Goal: Find specific page/section: Find specific page/section

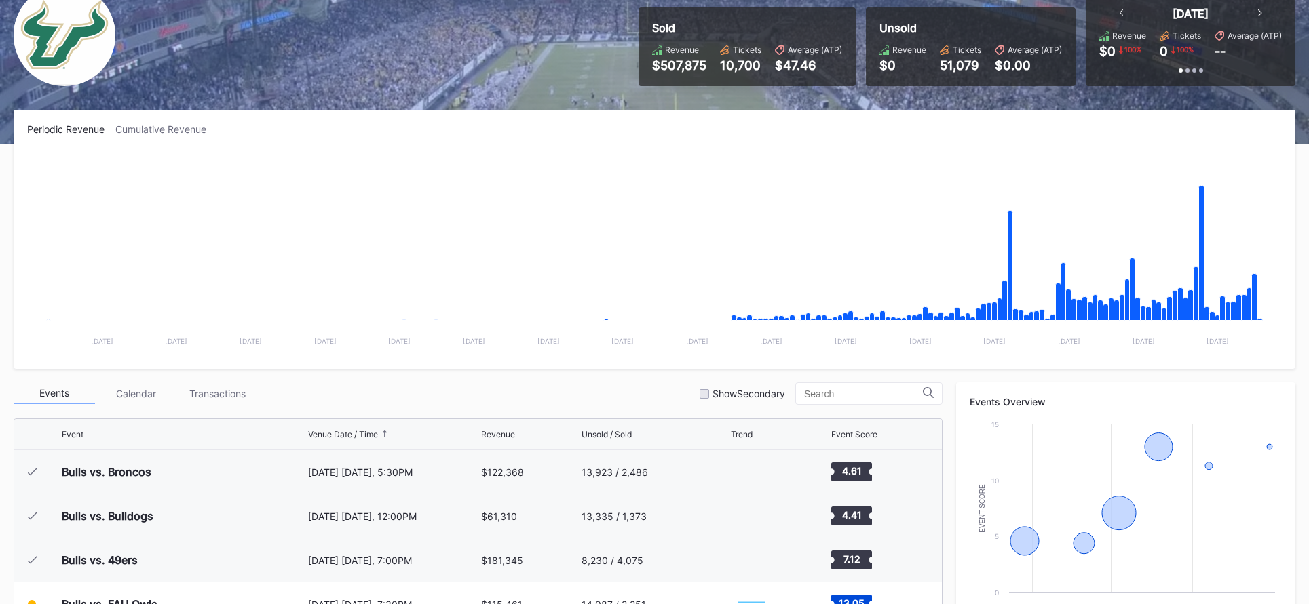
scroll to position [319, 0]
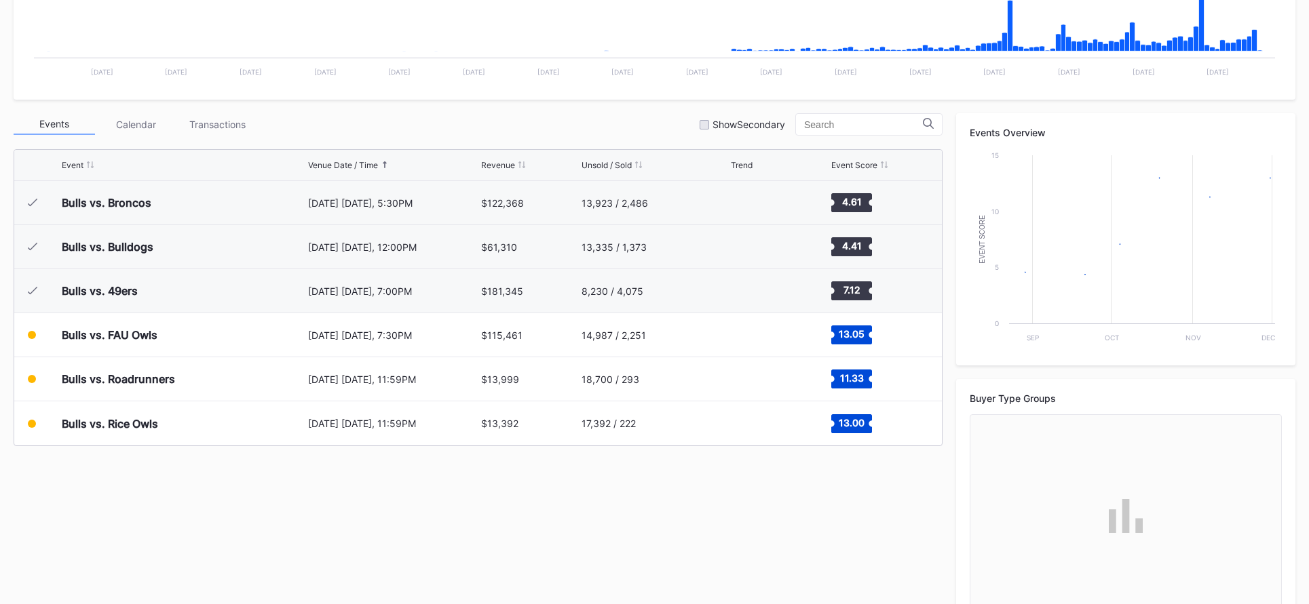
scroll to position [421, 0]
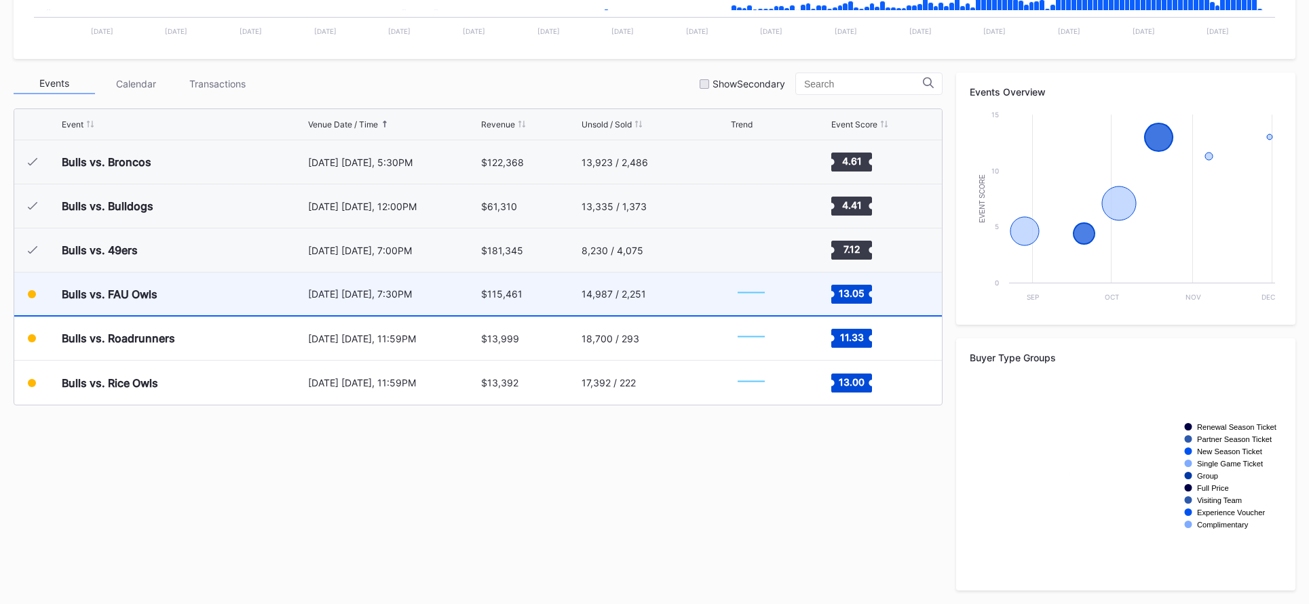
click at [606, 286] on div "14,987 / 2,251" at bounding box center [654, 294] width 146 height 43
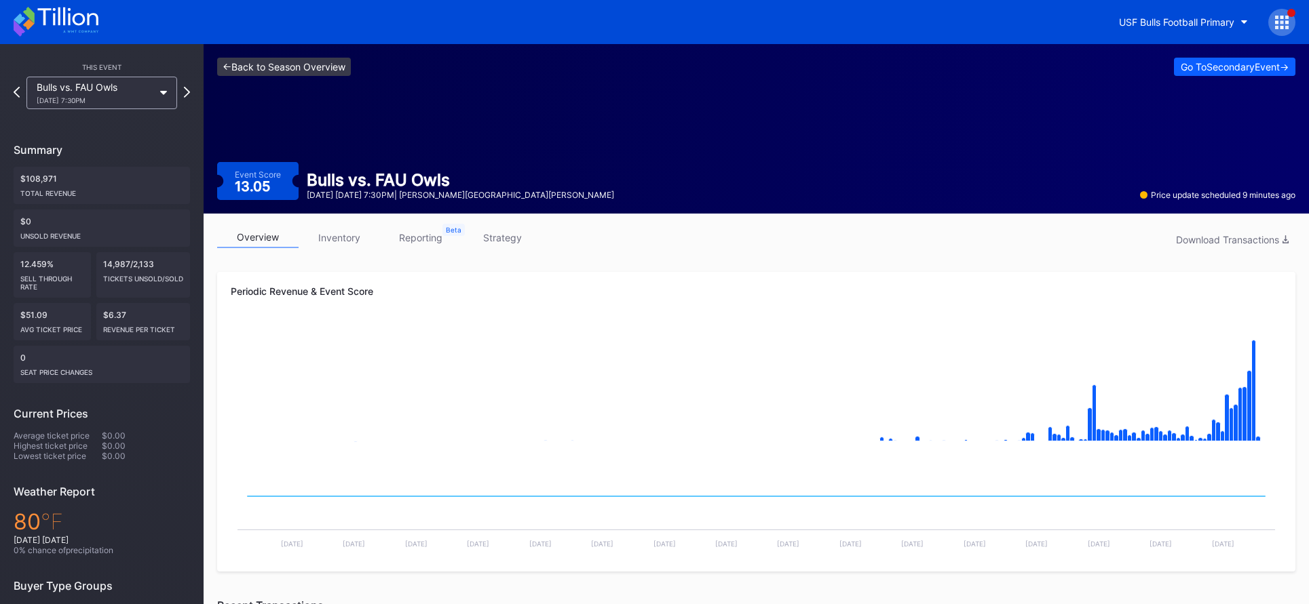
click at [349, 64] on link "<- Back to Season Overview" at bounding box center [284, 67] width 134 height 18
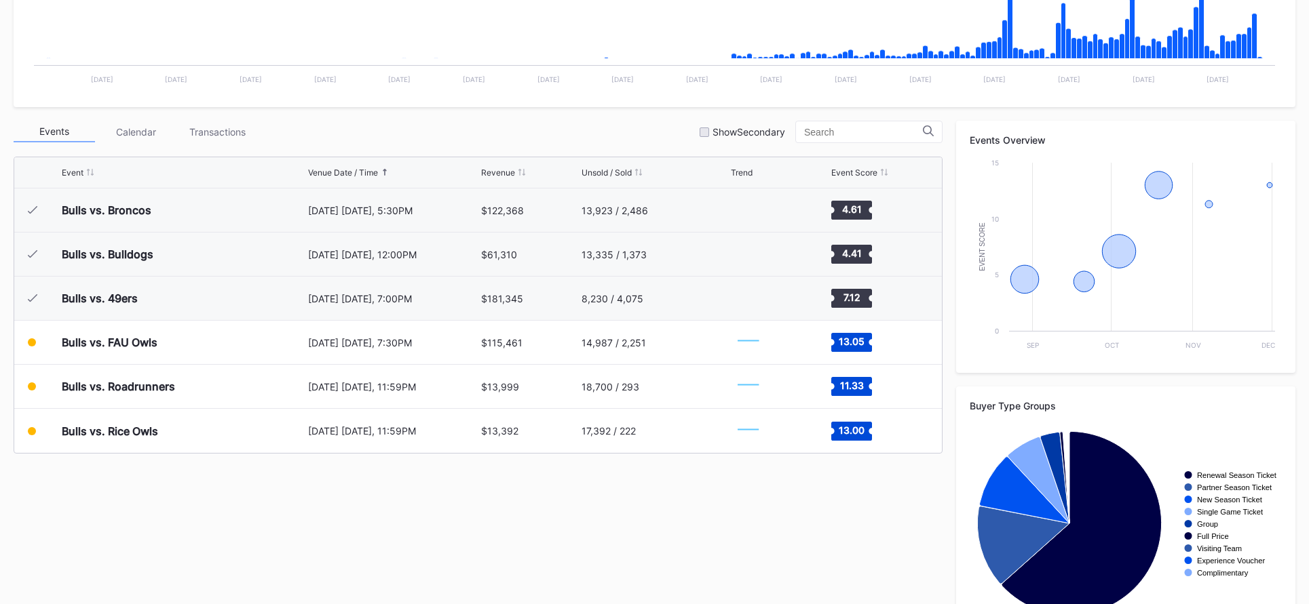
scroll to position [421, 0]
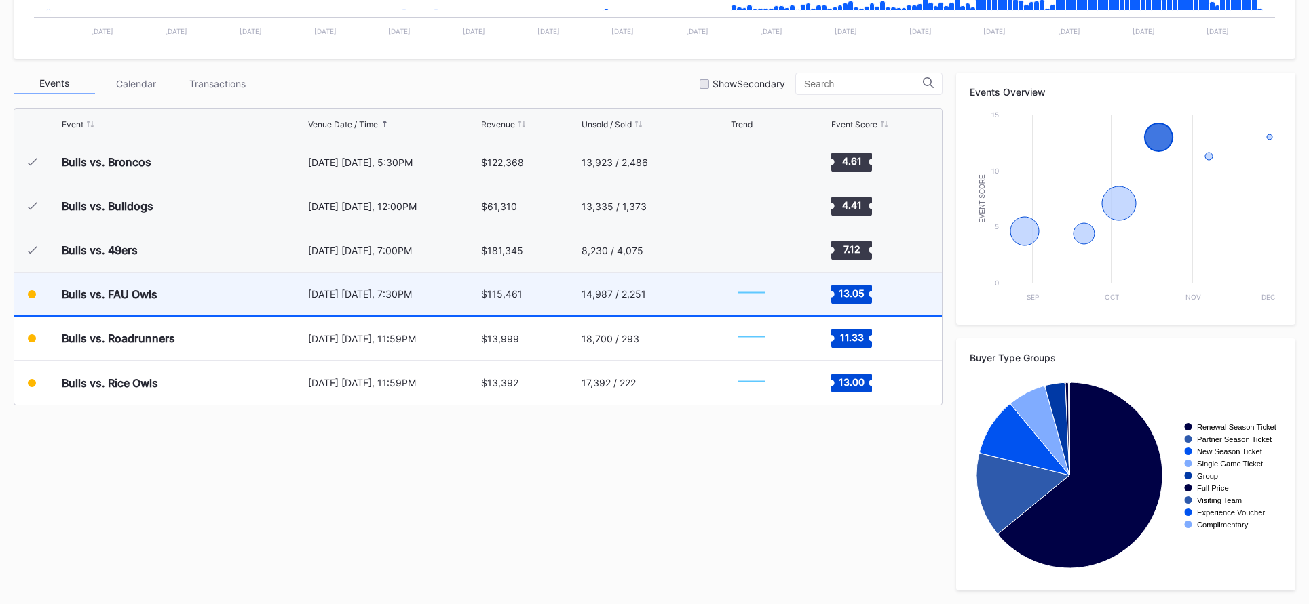
click at [562, 294] on div "$115,461" at bounding box center [529, 294] width 97 height 43
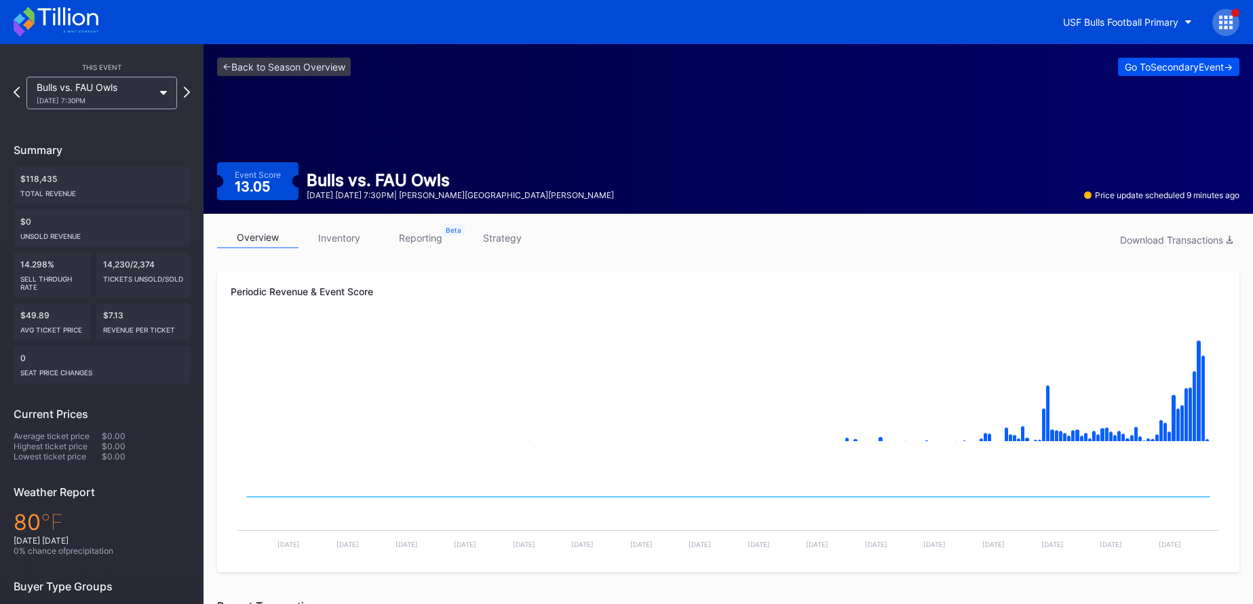
click at [1174, 70] on div "Go To Secondary Event ->" at bounding box center [1179, 67] width 108 height 12
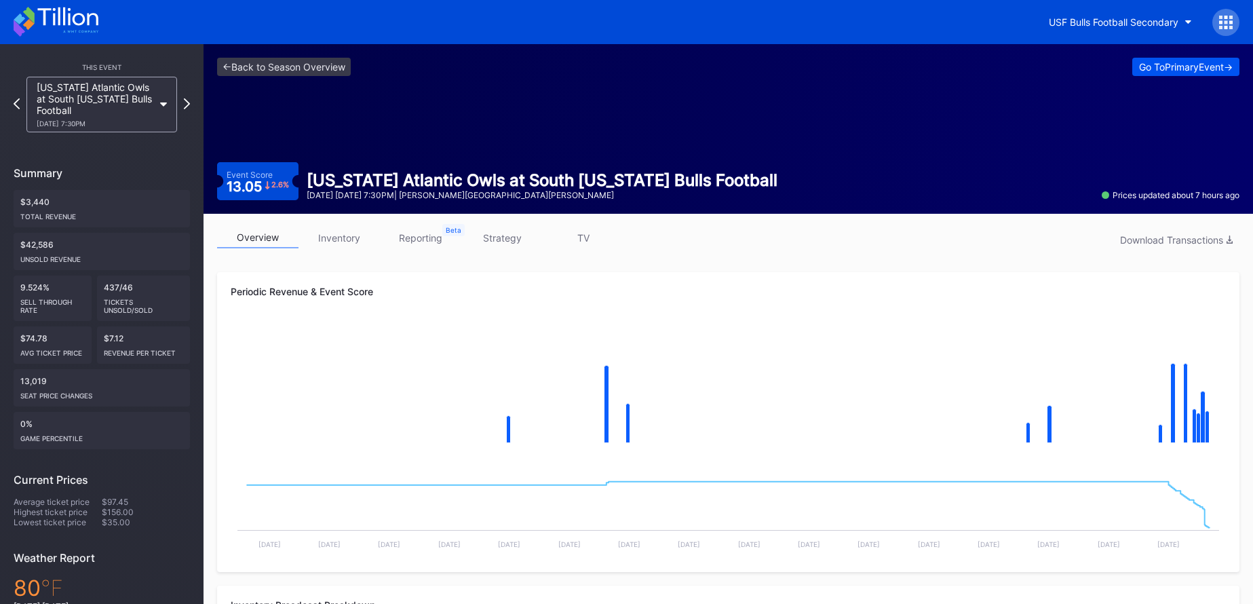
click at [1160, 69] on div "Go To Primary Event ->" at bounding box center [1186, 67] width 94 height 12
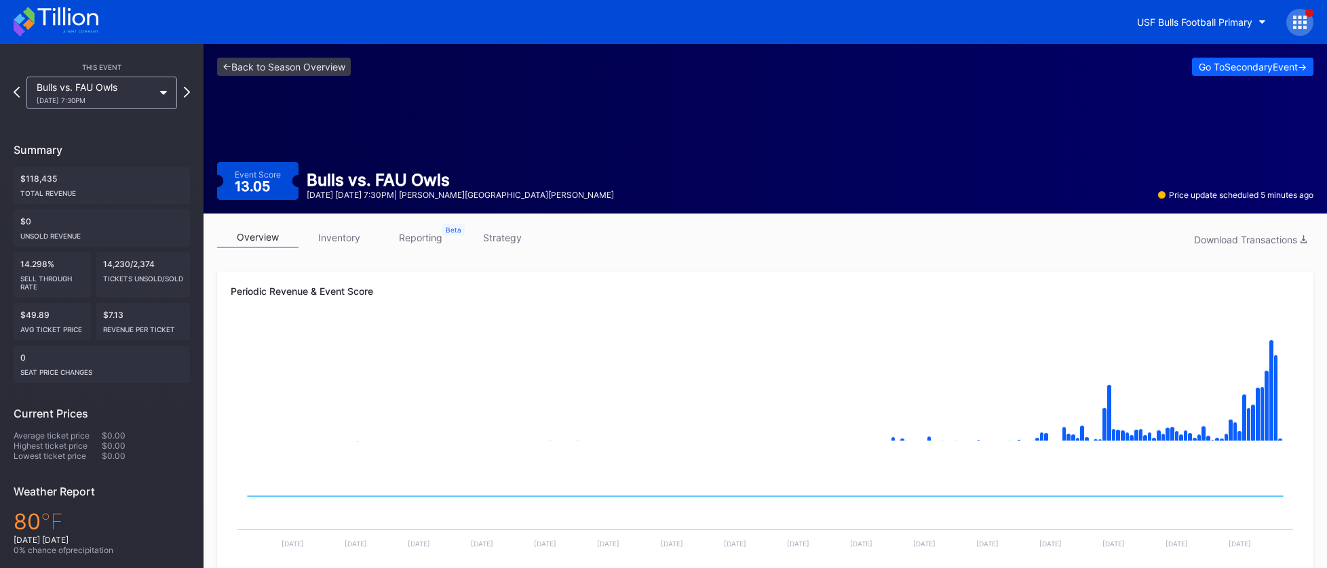
drag, startPoint x: 218, startPoint y: 94, endPoint x: 252, endPoint y: 78, distance: 37.3
click at [218, 94] on div "<- Back to Season Overview Go To Secondary Event -> Event Score 13.05 Bulls vs.…" at bounding box center [765, 129] width 1123 height 170
click at [264, 72] on link "<- Back to Season Overview" at bounding box center [284, 67] width 134 height 18
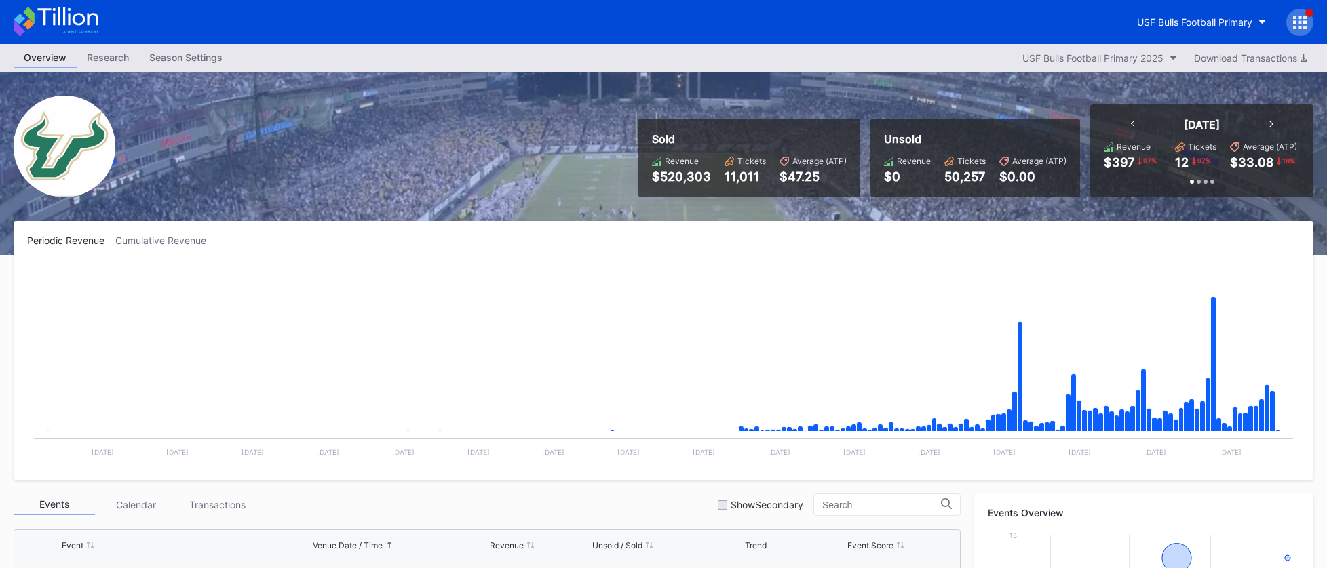
click at [45, 17] on icon at bounding box center [67, 16] width 60 height 18
